Goal: Ask a question

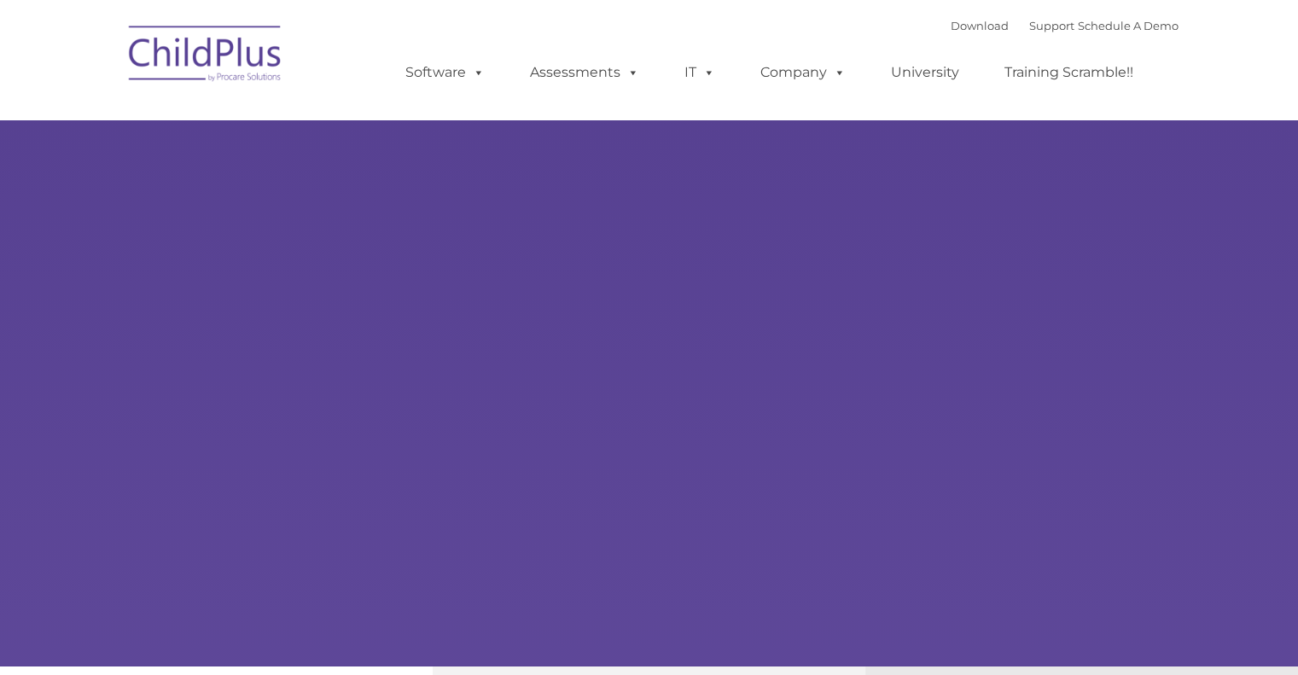
type input ""
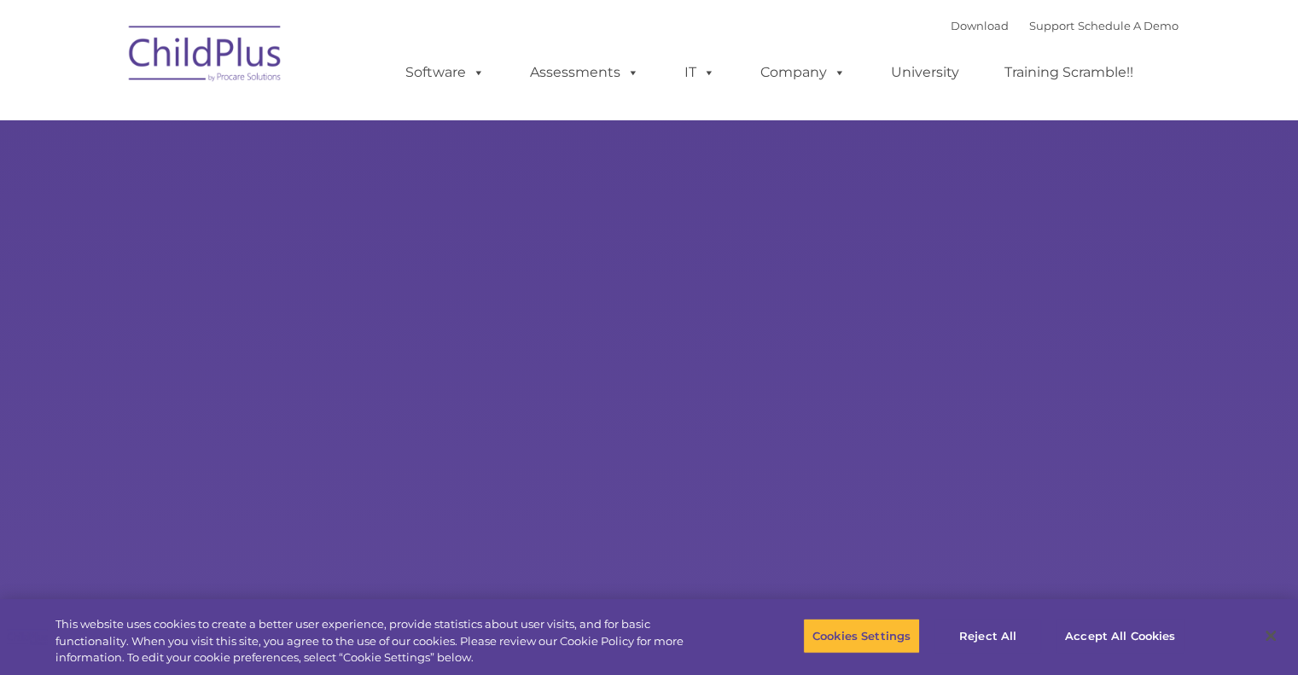
select select "MEDIUM"
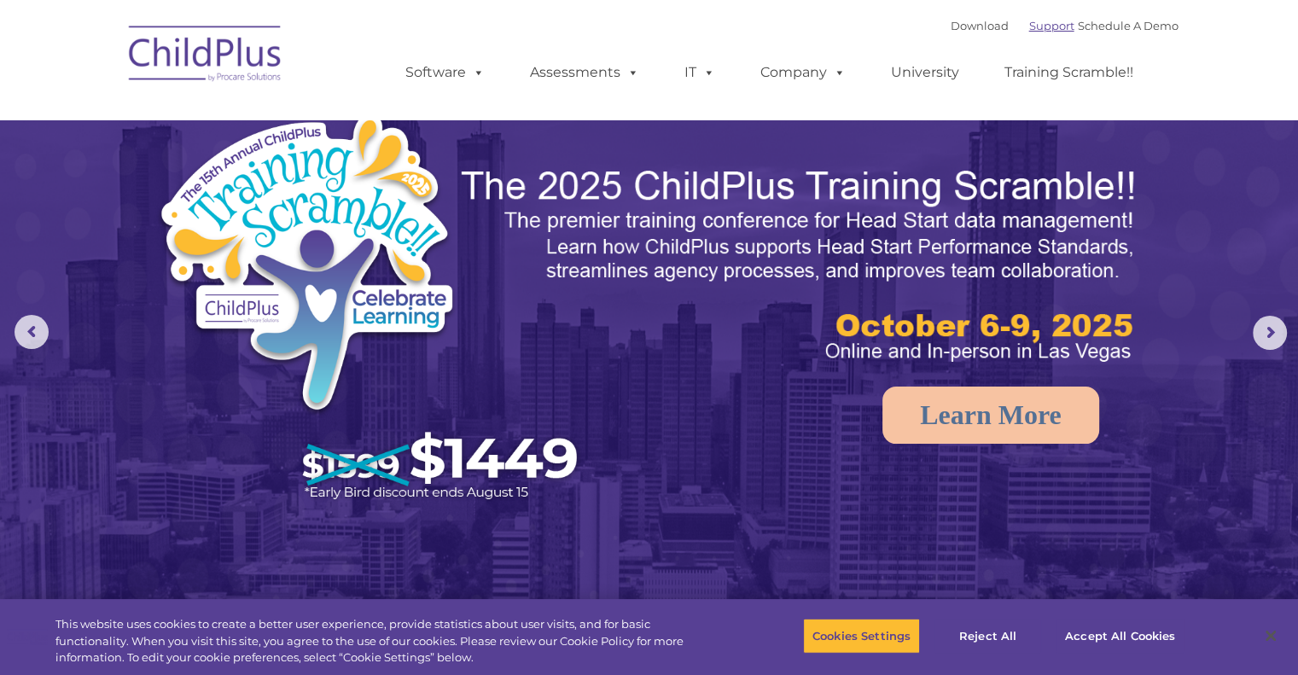
click at [1037, 26] on link "Support" at bounding box center [1051, 26] width 45 height 14
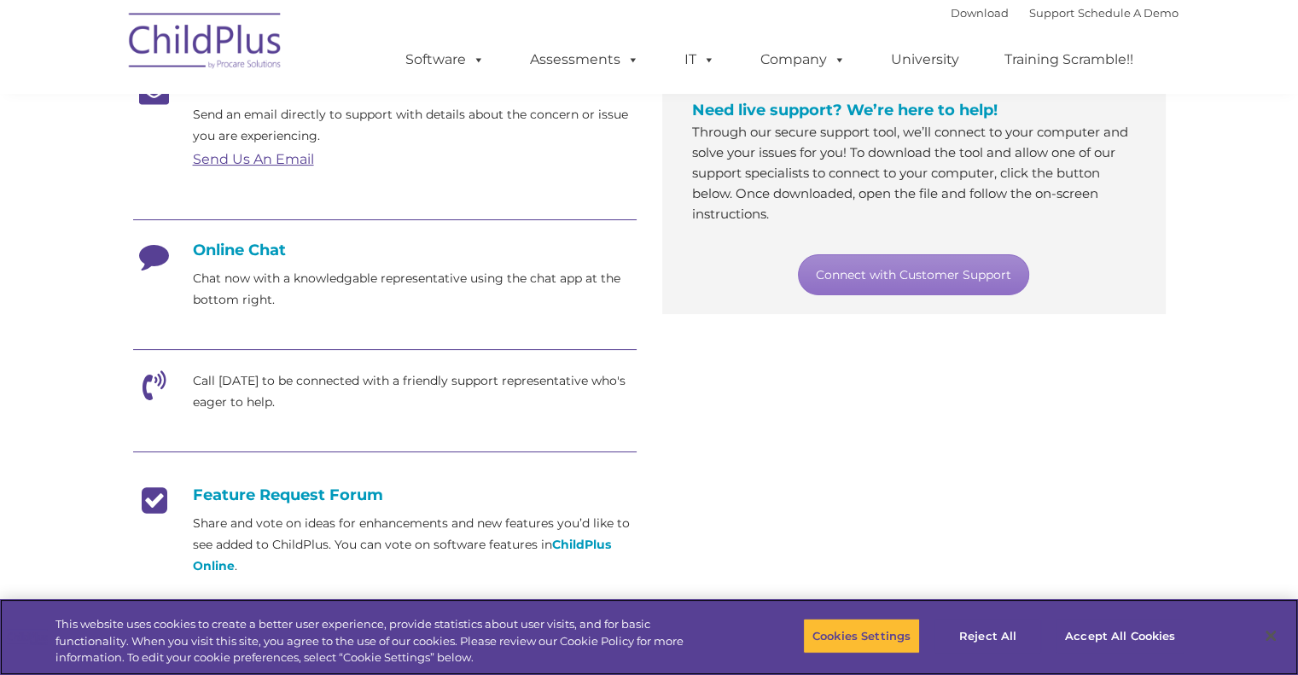
scroll to position [333, 0]
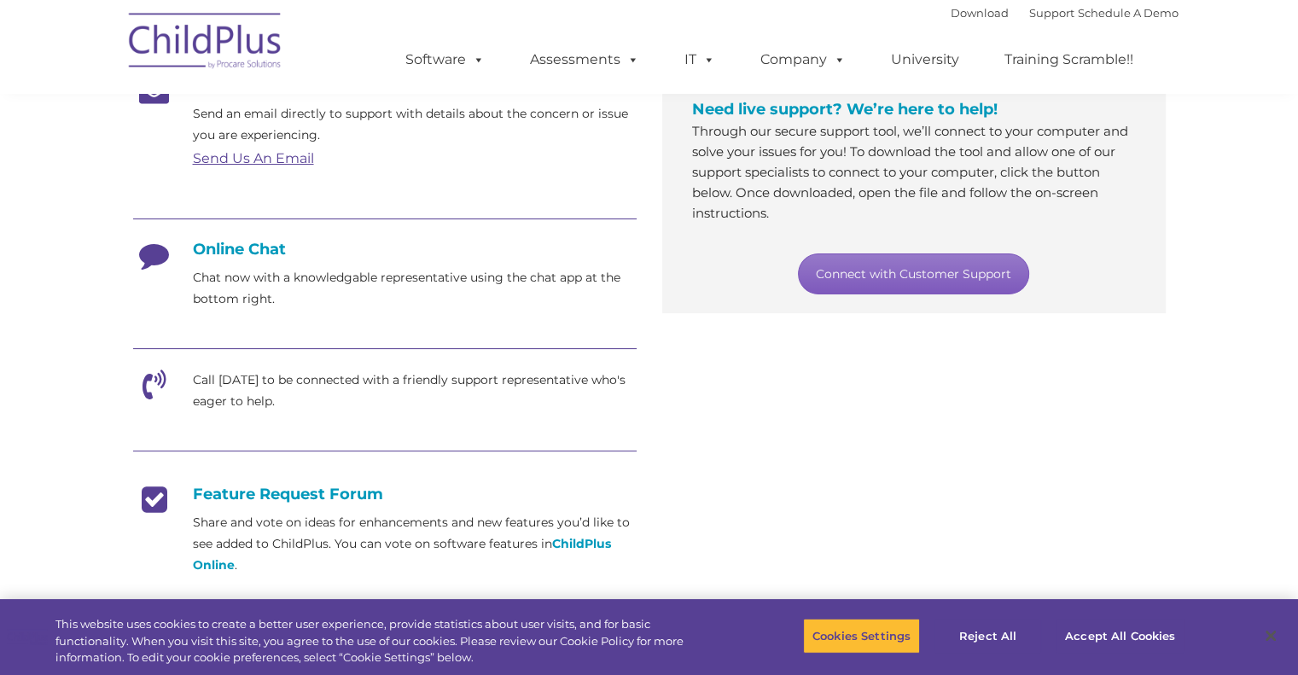
click at [944, 270] on link "Connect with Customer Support" at bounding box center [913, 273] width 231 height 41
